Goal: Task Accomplishment & Management: Manage account settings

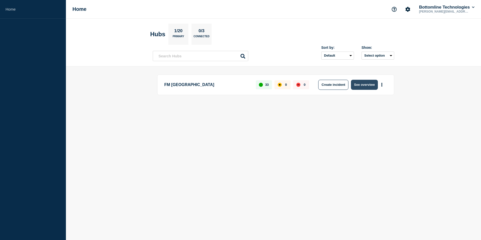
click at [365, 86] on button "See overview" at bounding box center [364, 85] width 27 height 10
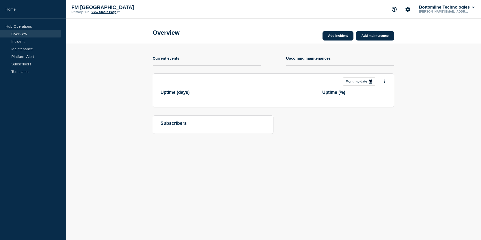
drag, startPoint x: 22, startPoint y: 64, endPoint x: 72, endPoint y: 69, distance: 50.0
click at [22, 64] on link "Subscribers" at bounding box center [30, 64] width 61 height 8
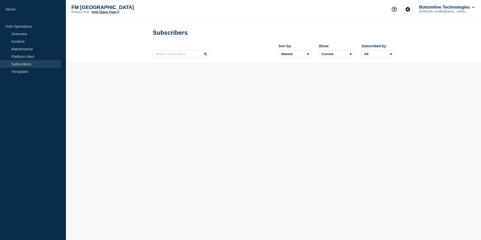
click at [168, 59] on div "Sort by: Newest Oldest Show: Current Deleted Recently deleted Subscribed by: Al…" at bounding box center [273, 51] width 241 height 22
click at [168, 57] on input "text" at bounding box center [181, 54] width 57 height 8
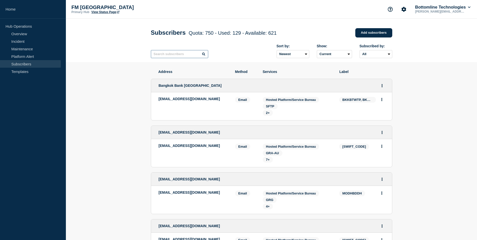
paste input "BIOBKHPP"
type input "BIOBKHPP"
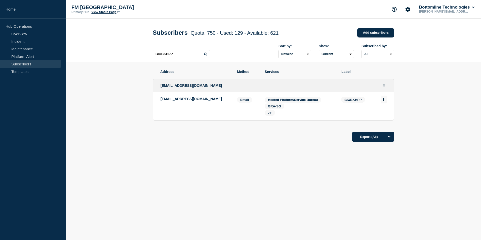
click at [382, 100] on button "Actions" at bounding box center [384, 100] width 6 height 8
drag, startPoint x: 210, startPoint y: 189, endPoint x: 196, endPoint y: 137, distance: 54.5
click at [210, 186] on body "Home Hub Operations Overview Incident Maintenance Platform Alert Subscribers Te…" at bounding box center [240, 120] width 481 height 240
click at [185, 98] on p "[EMAIL_ADDRESS][DOMAIN_NAME]" at bounding box center [194, 99] width 69 height 4
click at [191, 101] on p "[EMAIL_ADDRESS][DOMAIN_NAME]" at bounding box center [194, 99] width 69 height 4
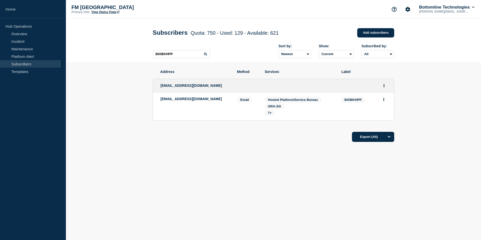
click at [259, 105] on li "[EMAIL_ADDRESS][DOMAIN_NAME] Email Email: [EMAIL_ADDRESS][DOMAIN_NAME] BIOBKHPP…" at bounding box center [273, 106] width 241 height 28
click at [235, 169] on div "Address Method Services Label [EMAIL_ADDRESS][DOMAIN_NAME] [EMAIL_ADDRESS][DOMA…" at bounding box center [273, 121] width 241 height 118
click at [188, 99] on p "[EMAIL_ADDRESS][DOMAIN_NAME]" at bounding box center [194, 99] width 69 height 4
click at [258, 108] on li "[EMAIL_ADDRESS][DOMAIN_NAME] Email Email: [EMAIL_ADDRESS][DOMAIN_NAME] BIOBKHPP…" at bounding box center [273, 106] width 241 height 28
click at [275, 107] on span "GRA-SG" at bounding box center [274, 106] width 13 height 4
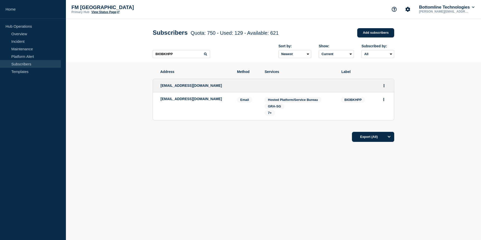
click at [250, 104] on div "Email" at bounding box center [247, 106] width 20 height 19
click at [247, 99] on span "Email" at bounding box center [244, 100] width 15 height 6
drag, startPoint x: 247, startPoint y: 99, endPoint x: 302, endPoint y: 102, distance: 54.9
click at [287, 100] on span "Hosted Platform/Service Bureau" at bounding box center [293, 100] width 50 height 4
click at [345, 102] on span "BIOBKHPP" at bounding box center [353, 100] width 24 height 6
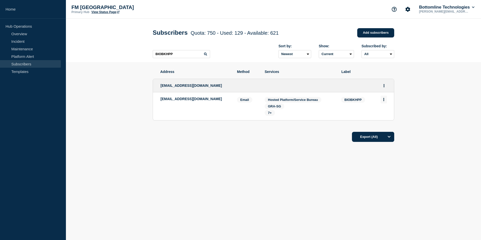
click at [384, 101] on icon "Actions" at bounding box center [383, 99] width 1 height 3
drag, startPoint x: 294, startPoint y: 170, endPoint x: 301, endPoint y: 170, distance: 7.6
click at [301, 170] on div "Address Method Services Label [EMAIL_ADDRESS][DOMAIN_NAME] [EMAIL_ADDRESS][DOMA…" at bounding box center [273, 121] width 241 height 118
click at [201, 109] on div "[EMAIL_ADDRESS][DOMAIN_NAME]" at bounding box center [194, 106] width 69 height 19
click at [183, 102] on div "[EMAIL_ADDRESS][DOMAIN_NAME]" at bounding box center [194, 106] width 69 height 19
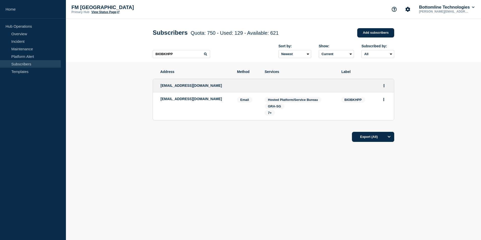
click at [183, 102] on div "[EMAIL_ADDRESS][DOMAIN_NAME]" at bounding box center [194, 106] width 69 height 19
click at [233, 103] on li "[EMAIL_ADDRESS][DOMAIN_NAME] Email Email: [EMAIL_ADDRESS][DOMAIN_NAME] BIOBKHPP…" at bounding box center [273, 106] width 241 height 28
click at [381, 88] on button "Actions" at bounding box center [384, 86] width 6 height 8
click at [383, 102] on link "Edit" at bounding box center [382, 100] width 6 height 4
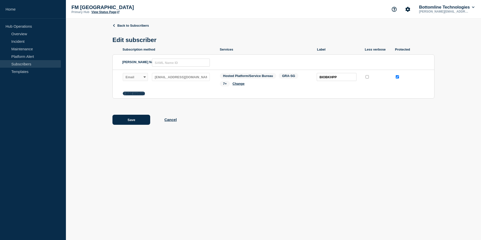
click at [136, 95] on button "Add method" at bounding box center [134, 94] width 22 height 4
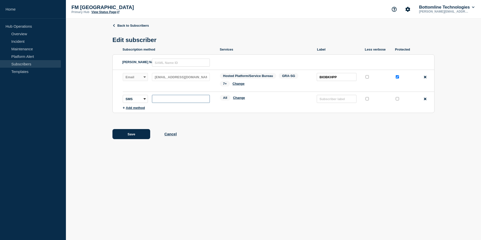
click at [167, 102] on input "subscription-address" at bounding box center [181, 99] width 58 height 8
click at [138, 100] on select "SMS Webhook Slack Teams" at bounding box center [135, 99] width 25 height 8
click at [424, 100] on icon at bounding box center [425, 99] width 3 height 3
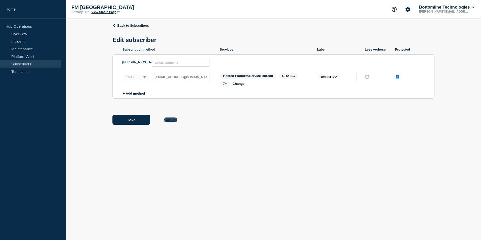
click at [170, 120] on button "Cancel" at bounding box center [170, 119] width 12 height 4
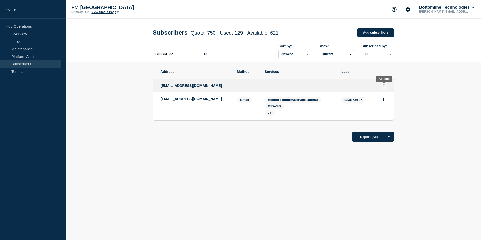
click at [385, 87] on button "Actions" at bounding box center [384, 86] width 6 height 8
click at [382, 101] on link "Edit" at bounding box center [382, 100] width 6 height 4
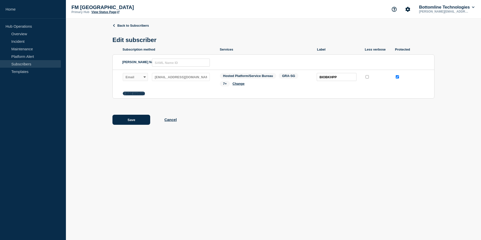
click at [133, 93] on button "Add method" at bounding box center [134, 94] width 22 height 4
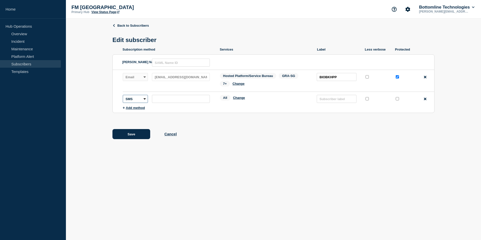
click at [142, 101] on select "SMS Webhook Slack Teams" at bounding box center [135, 99] width 25 height 8
click at [229, 211] on body "Home Hub Operations Overview Incident Maintenance Platform Alert Subscribers Te…" at bounding box center [240, 120] width 481 height 240
click at [227, 180] on body "Home Hub Operations Overview Incident Maintenance Platform Alert Subscribers Te…" at bounding box center [240, 120] width 481 height 240
click at [292, 173] on body "Home Hub Operations Overview Incident Maintenance Platform Alert Subscribers Te…" at bounding box center [240, 120] width 481 height 240
click at [272, 180] on body "Home Hub Operations Overview Incident Maintenance Platform Alert Subscribers Te…" at bounding box center [240, 120] width 481 height 240
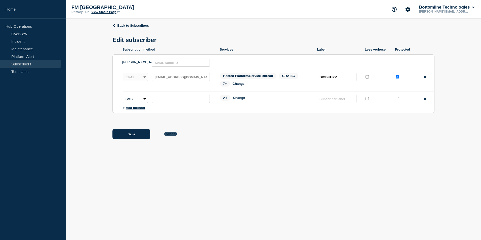
click at [171, 135] on button "Cancel" at bounding box center [170, 134] width 12 height 4
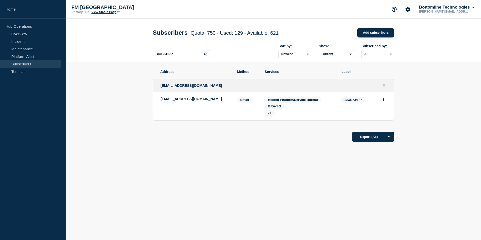
drag, startPoint x: 178, startPoint y: 54, endPoint x: 97, endPoint y: 48, distance: 81.0
click at [97, 48] on header "Subscribers Quota: 750 - Used: 129 - Available: 621 Quota Used Available 750 12…" at bounding box center [273, 41] width 415 height 44
click at [22, 72] on link "Templates" at bounding box center [30, 72] width 61 height 8
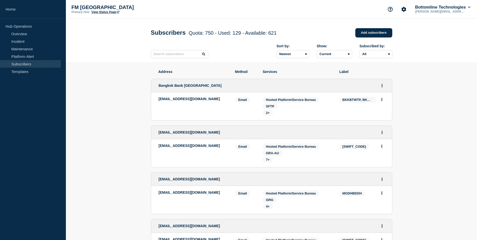
click at [24, 64] on link "Subscribers" at bounding box center [30, 64] width 61 height 8
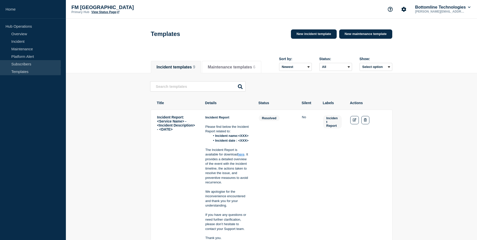
click at [26, 65] on link "Subscribers" at bounding box center [30, 64] width 61 height 8
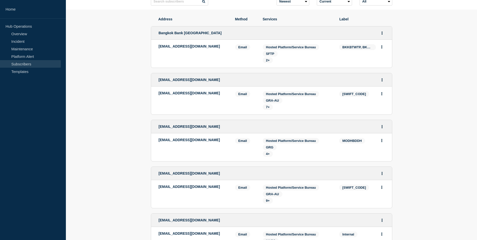
scroll to position [75, 0]
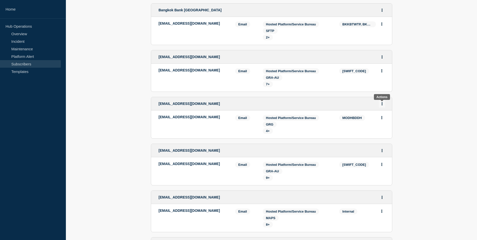
click at [381, 104] on button "Actions" at bounding box center [382, 104] width 6 height 8
drag, startPoint x: 380, startPoint y: 118, endPoint x: 375, endPoint y: 117, distance: 5.4
click at [380, 118] on link "Edit" at bounding box center [381, 118] width 6 height 4
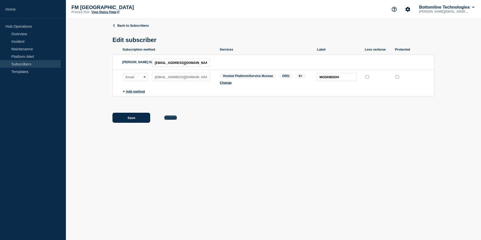
click at [171, 118] on button "Cancel" at bounding box center [170, 117] width 12 height 4
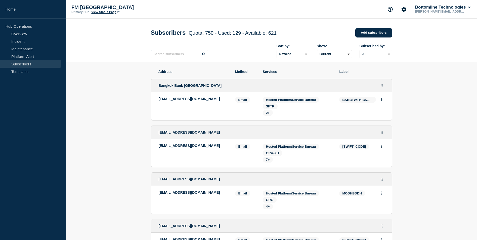
click at [162, 56] on input "text" at bounding box center [179, 54] width 57 height 8
paste input "BIOBKHPP"
type input "BIOBKHPP"
click at [204, 56] on div "BIOBKHPP" at bounding box center [179, 54] width 57 height 8
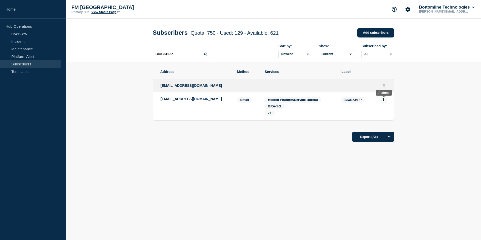
click at [385, 101] on button "Actions" at bounding box center [384, 100] width 6 height 8
click at [384, 87] on icon "Actions" at bounding box center [384, 85] width 1 height 3
click at [382, 101] on link "Edit" at bounding box center [382, 100] width 6 height 4
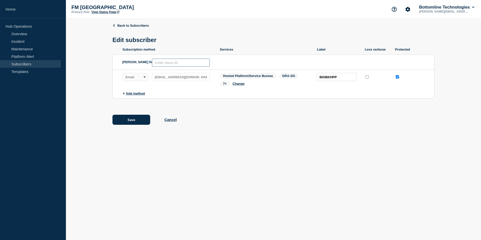
click at [168, 63] on input "text" at bounding box center [181, 63] width 58 height 8
click at [164, 66] on input "text" at bounding box center [181, 63] width 58 height 8
paste input "[EMAIL_ADDRESS][DOMAIN_NAME]"
type input "[EMAIL_ADDRESS][DOMAIN_NAME]"
click at [265, 181] on body "Home Hub Operations Overview Incident Maintenance Platform Alert Subscribers Te…" at bounding box center [240, 120] width 481 height 240
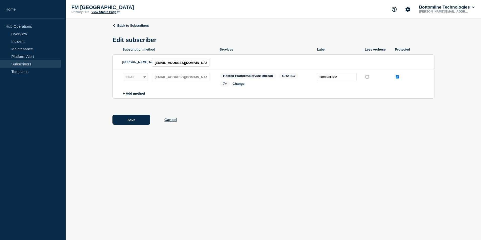
click at [283, 161] on body "Home Hub Operations Overview Incident Maintenance Platform Alert Subscribers Te…" at bounding box center [240, 120] width 481 height 240
click at [222, 210] on body "Home Hub Operations Overview Incident Maintenance Platform Alert Subscribers Te…" at bounding box center [240, 120] width 481 height 240
drag, startPoint x: 128, startPoint y: 121, endPoint x: 137, endPoint y: 121, distance: 8.3
click at [128, 121] on button "Save" at bounding box center [131, 120] width 38 height 10
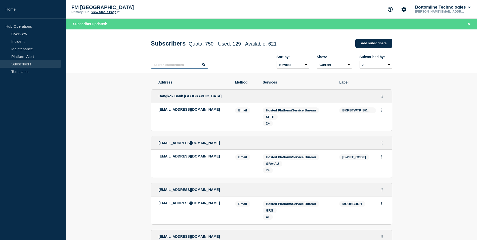
click at [166, 68] on input "text" at bounding box center [179, 65] width 57 height 8
paste input "BIOBKHPP"
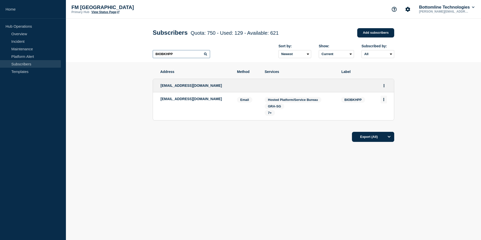
type input "BIOBKHPP"
click at [385, 102] on button "Actions" at bounding box center [384, 100] width 6 height 8
click at [420, 104] on section "Address Method Services Label [EMAIL_ADDRESS][DOMAIN_NAME] [EMAIL_ADDRESS][DOMA…" at bounding box center [273, 121] width 415 height 118
click at [386, 87] on button "Actions" at bounding box center [384, 86] width 6 height 8
drag, startPoint x: 380, startPoint y: 102, endPoint x: 371, endPoint y: 100, distance: 9.5
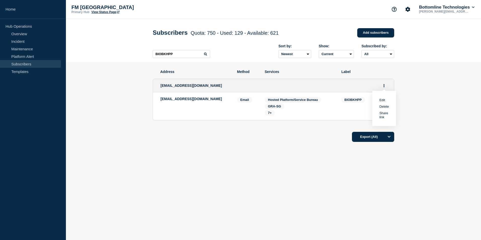
click at [380, 102] on link "Edit" at bounding box center [382, 100] width 6 height 4
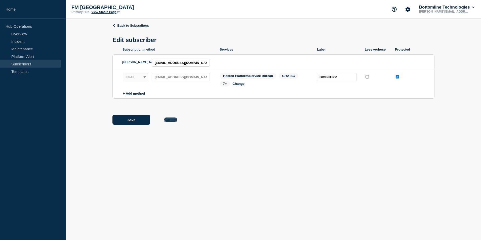
click at [172, 122] on button "Cancel" at bounding box center [170, 119] width 12 height 4
